Goal: Information Seeking & Learning: Learn about a topic

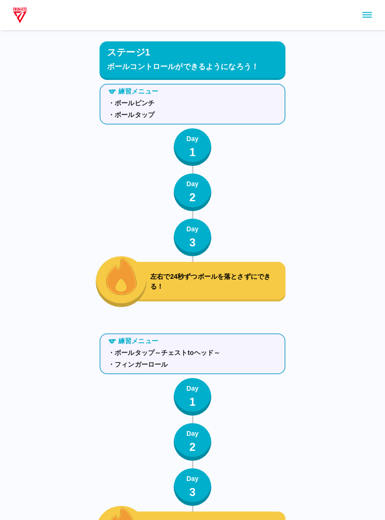
scroll to position [2030, 0]
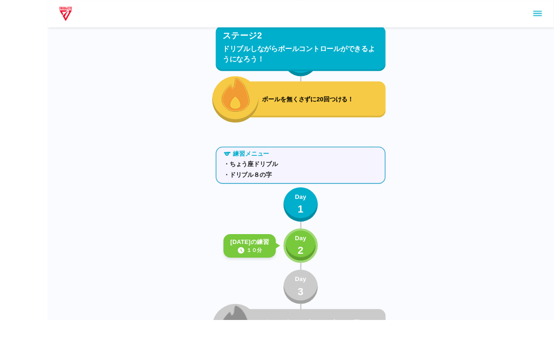
scroll to position [1997, 0]
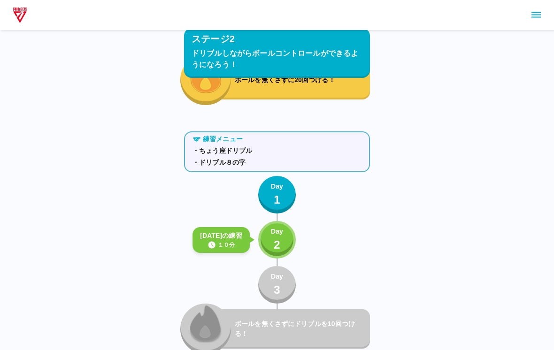
click at [287, 242] on button "Day 2" at bounding box center [277, 240] width 38 height 38
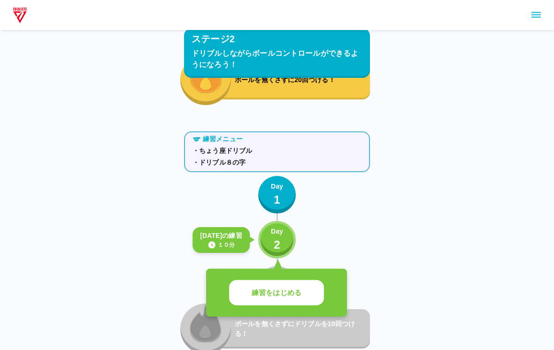
click at [330, 269] on div "練習をはじめる" at bounding box center [276, 293] width 141 height 48
click at [297, 273] on div "練習をはじめる" at bounding box center [276, 293] width 141 height 48
click at [295, 288] on p "練習をはじめる" at bounding box center [277, 293] width 50 height 11
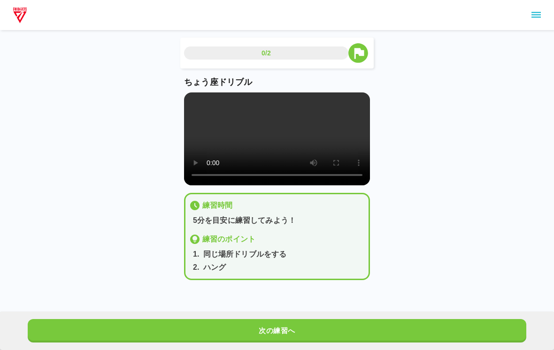
click at [275, 138] on video at bounding box center [277, 139] width 186 height 93
click at [352, 137] on video at bounding box center [277, 139] width 186 height 93
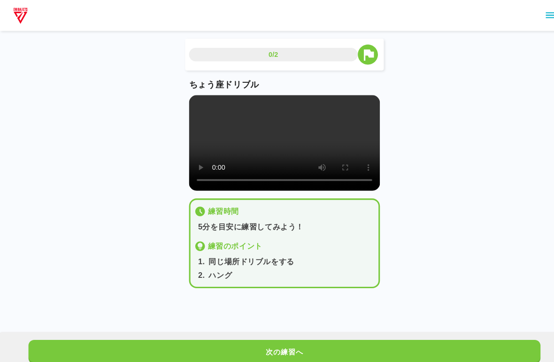
click at [188, 102] on video at bounding box center [277, 139] width 186 height 93
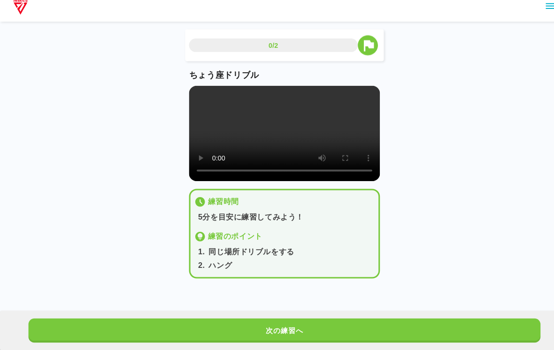
scroll to position [2, 0]
click at [370, 327] on button "次の練習へ" at bounding box center [277, 330] width 499 height 23
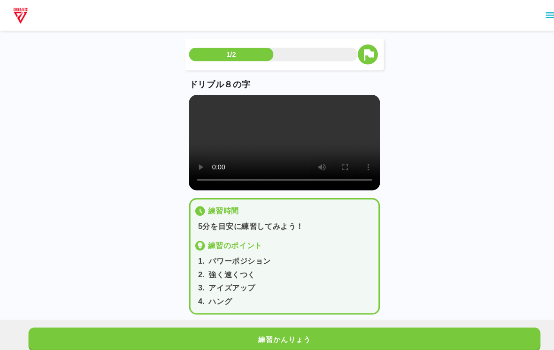
click at [264, 137] on video at bounding box center [277, 139] width 186 height 93
click at [289, 148] on video at bounding box center [277, 139] width 186 height 93
click at [280, 143] on video at bounding box center [277, 139] width 186 height 93
click at [277, 132] on video at bounding box center [277, 139] width 186 height 93
click at [279, 158] on video at bounding box center [277, 139] width 186 height 93
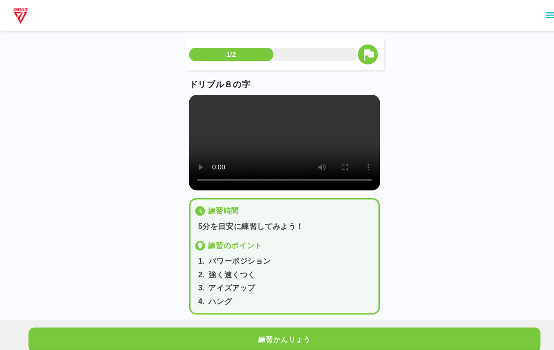
click at [279, 157] on video at bounding box center [277, 139] width 186 height 93
click at [261, 137] on video at bounding box center [277, 139] width 186 height 93
click at [280, 152] on video at bounding box center [277, 139] width 186 height 93
click at [385, 305] on div "1/2 ドリブル８の字 練習時間 5分を目安に練習してみよう！ 練習のポイント 1 . パワーポジション 2 . 強く速くつく 3 . アイズアップ 4 . …" at bounding box center [277, 161] width 554 height 322
click at [385, 312] on div "練習かんりょう" at bounding box center [277, 331] width 554 height 39
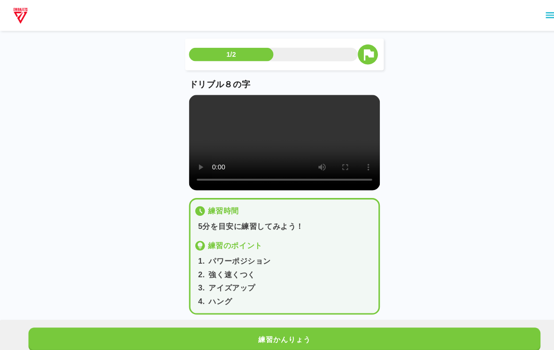
scroll to position [4, 0]
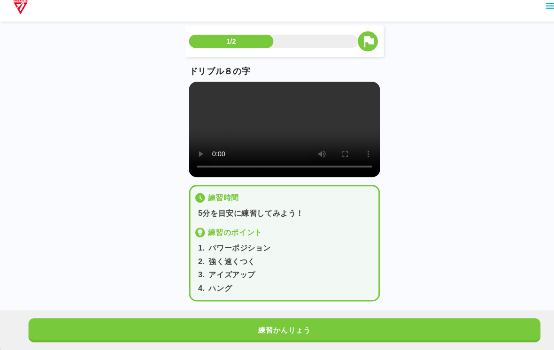
click at [385, 319] on button "練習かんりょう" at bounding box center [277, 330] width 499 height 23
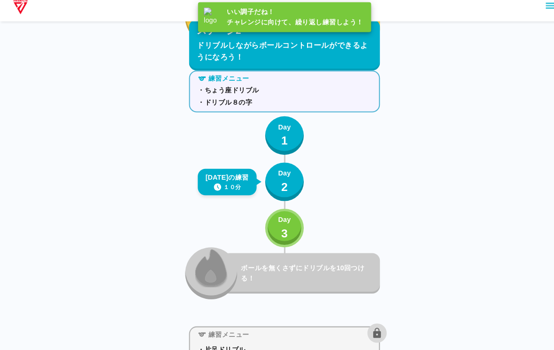
scroll to position [2058, 0]
